Goal: Task Accomplishment & Management: Manage account settings

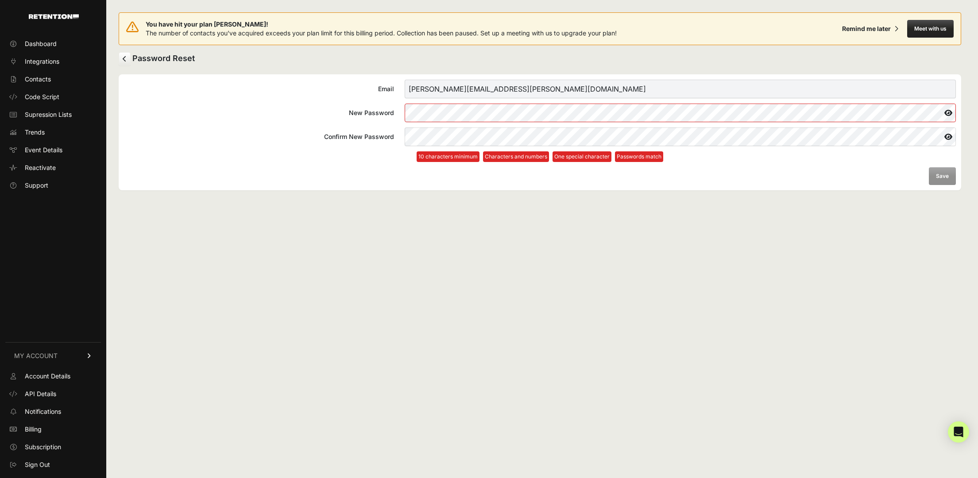
click at [376, 110] on label "New Password" at bounding box center [540, 113] width 832 height 19
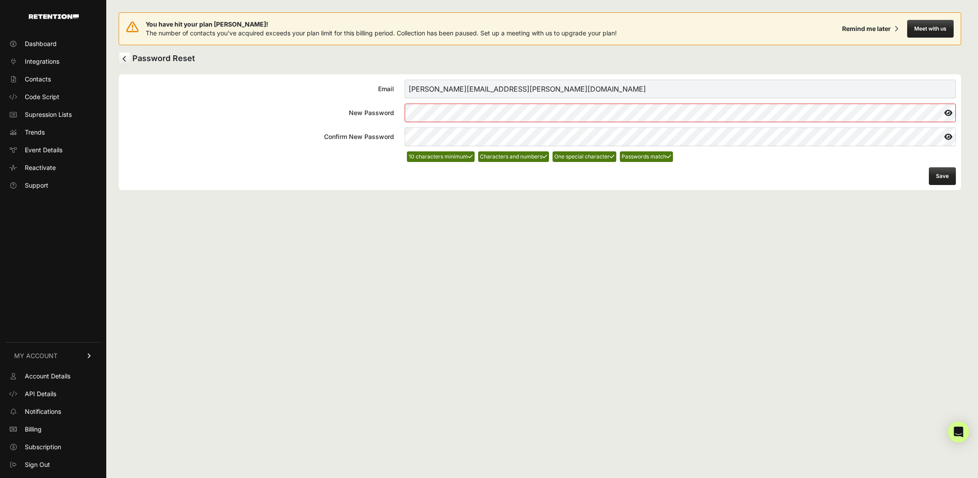
click at [942, 179] on button "Save" at bounding box center [942, 176] width 27 height 18
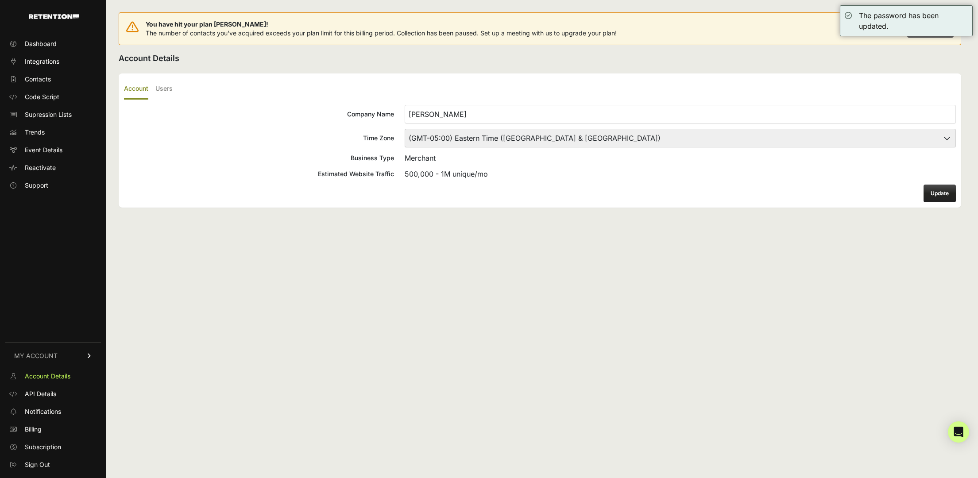
click at [504, 142] on select "(GMT-10:00) [GEOGRAPHIC_DATA]/[GEOGRAPHIC_DATA] (GMT-10:00) [US_STATE] (GMT-09:…" at bounding box center [680, 138] width 551 height 19
select select "Pacific Time ([GEOGRAPHIC_DATA] & [GEOGRAPHIC_DATA])"
click at [405, 129] on select "(GMT-10:00) [GEOGRAPHIC_DATA]/[GEOGRAPHIC_DATA] (GMT-10:00) [US_STATE] (GMT-09:…" at bounding box center [680, 138] width 551 height 19
click at [940, 197] on button "Update" at bounding box center [940, 194] width 32 height 18
click at [166, 87] on label "Users" at bounding box center [163, 89] width 17 height 21
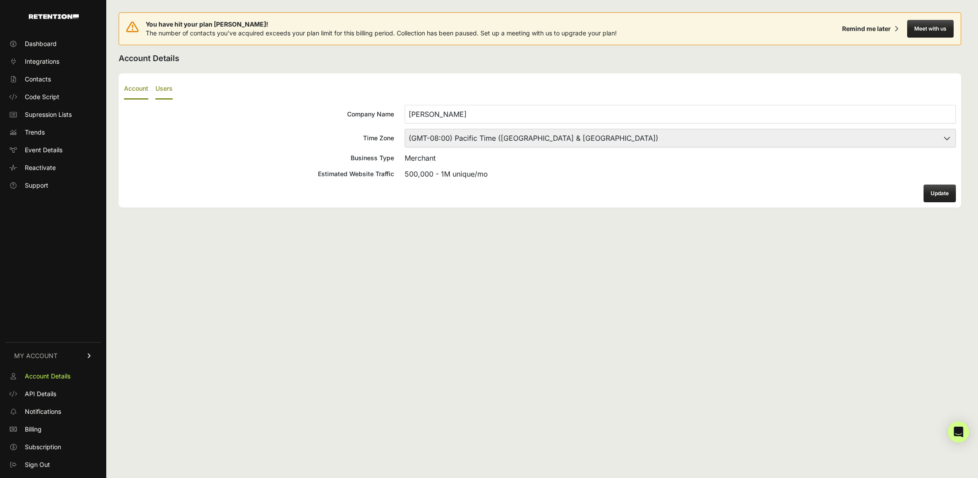
click at [0, 0] on input "Users" at bounding box center [0, 0] width 0 height 0
